Goal: Information Seeking & Learning: Compare options

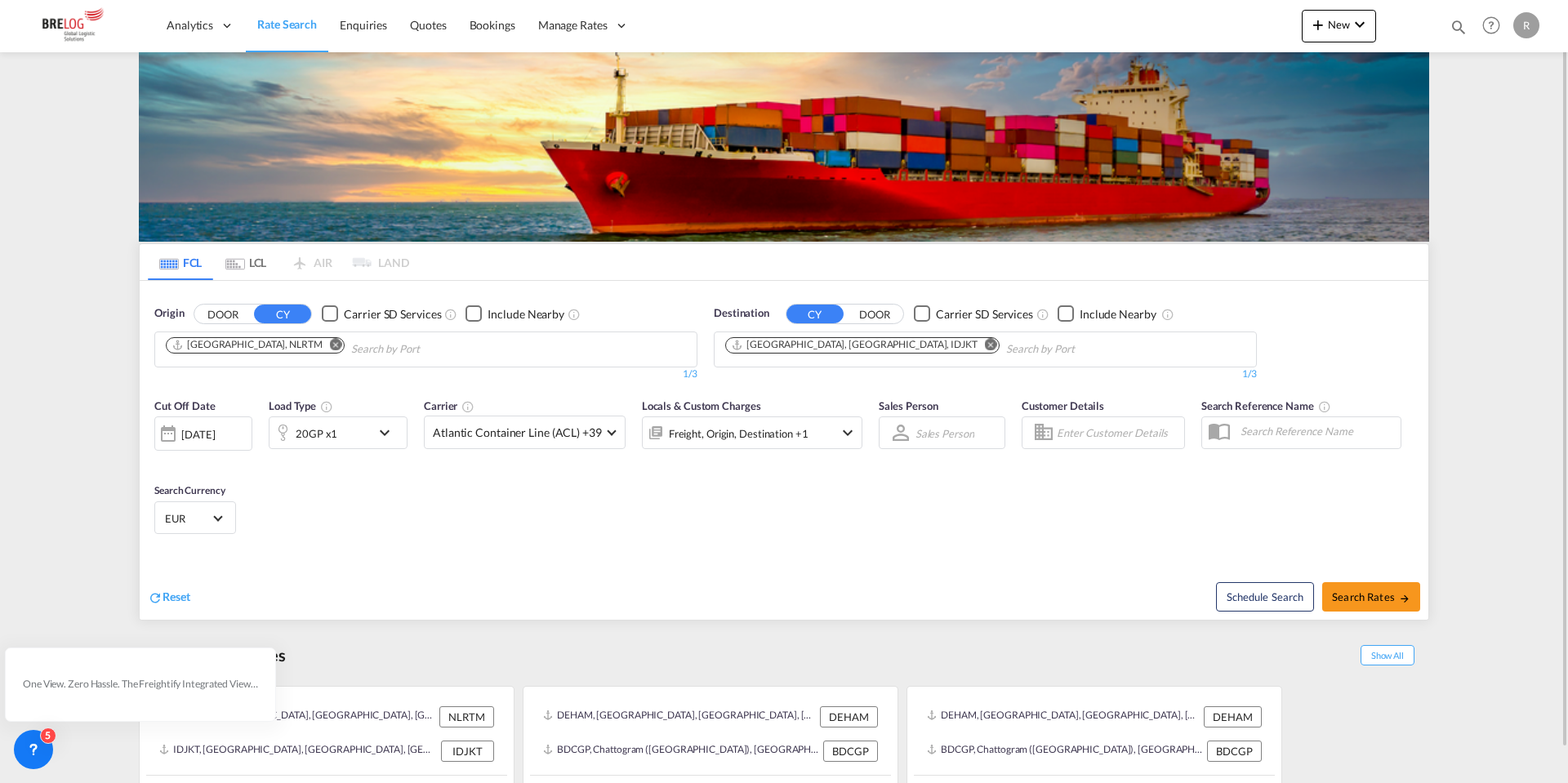
click at [985, 345] on md-icon "Remove" at bounding box center [991, 344] width 12 height 12
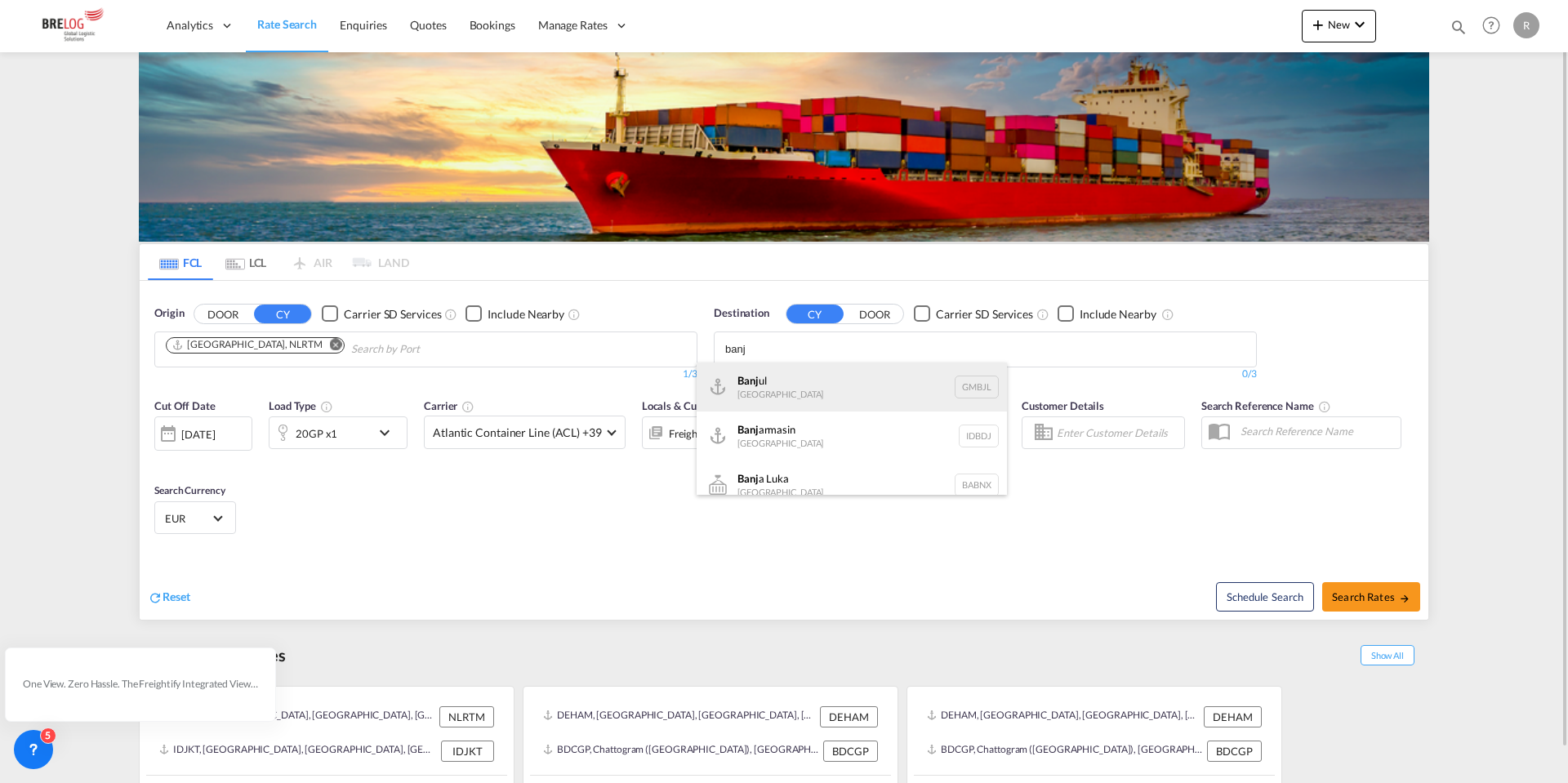
type input "banj"
click at [820, 367] on div "Banj ul Gambia GMBJL" at bounding box center [852, 387] width 310 height 49
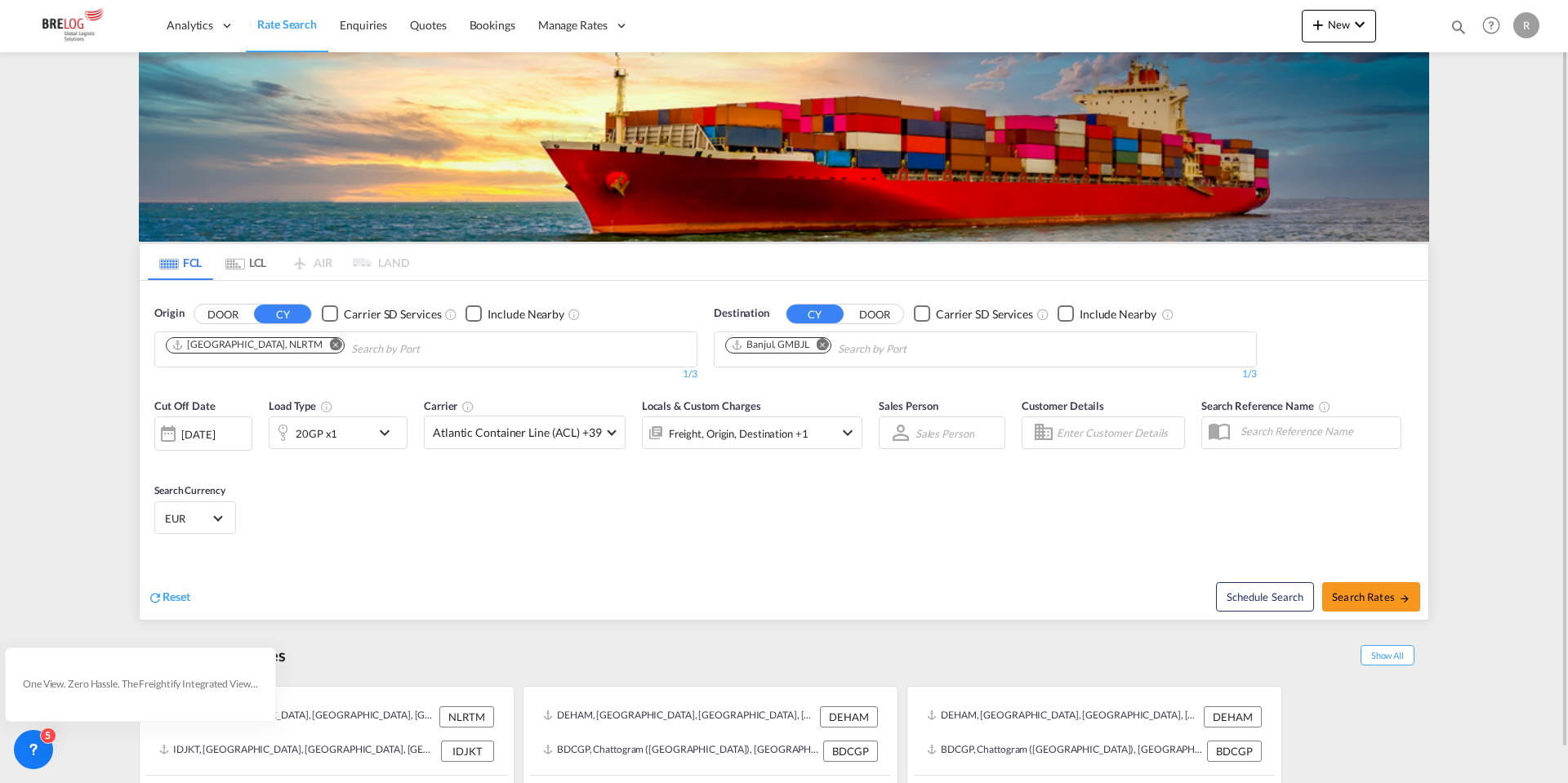
click at [330, 343] on md-icon "Remove" at bounding box center [336, 344] width 12 height 12
click at [279, 348] on input "Chips input." at bounding box center [244, 349] width 156 height 26
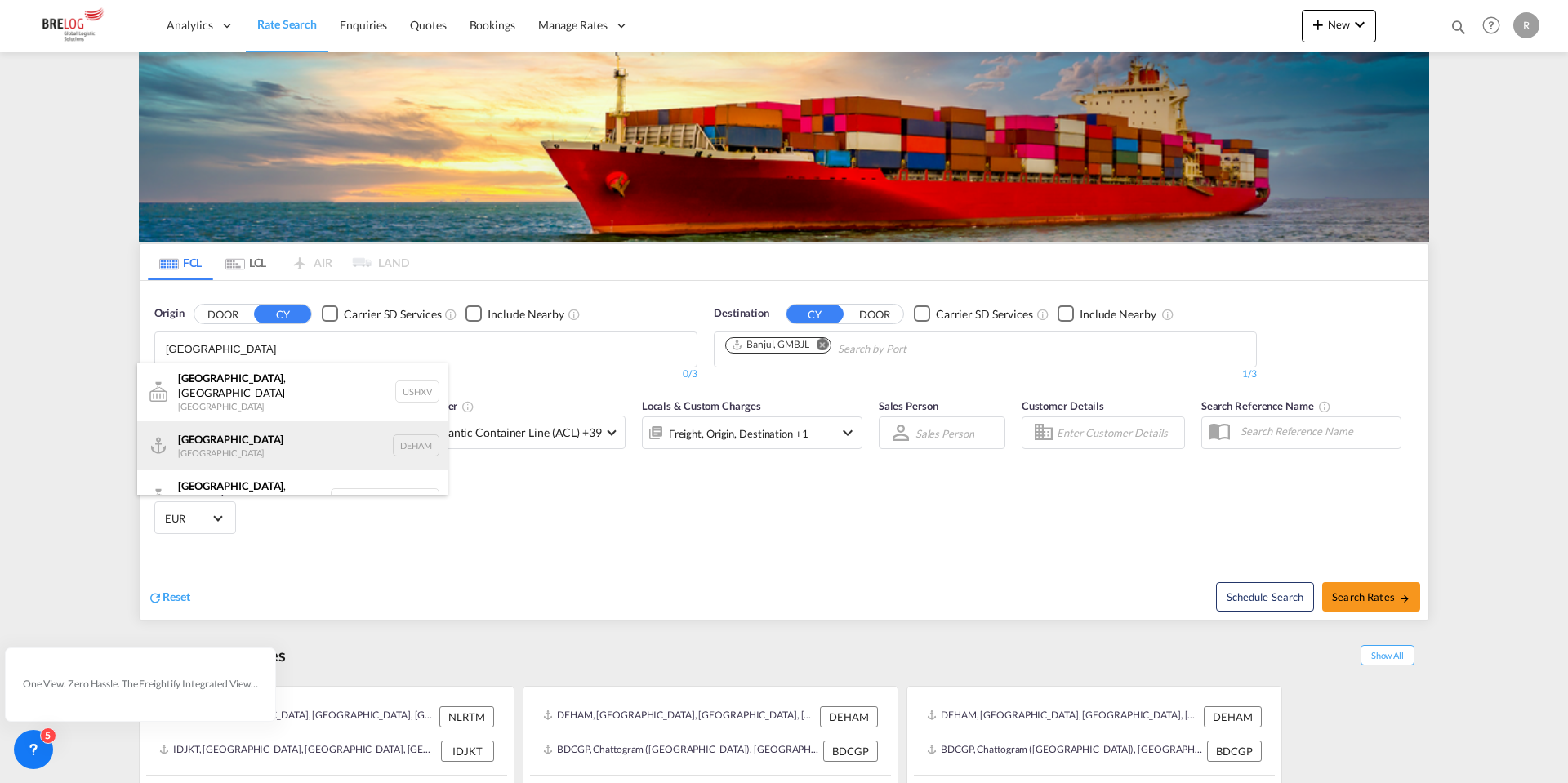
type input "hamburg"
click at [287, 429] on div "Hamburg Germany DEHAM" at bounding box center [292, 445] width 310 height 49
